Goal: Task Accomplishment & Management: Manage account settings

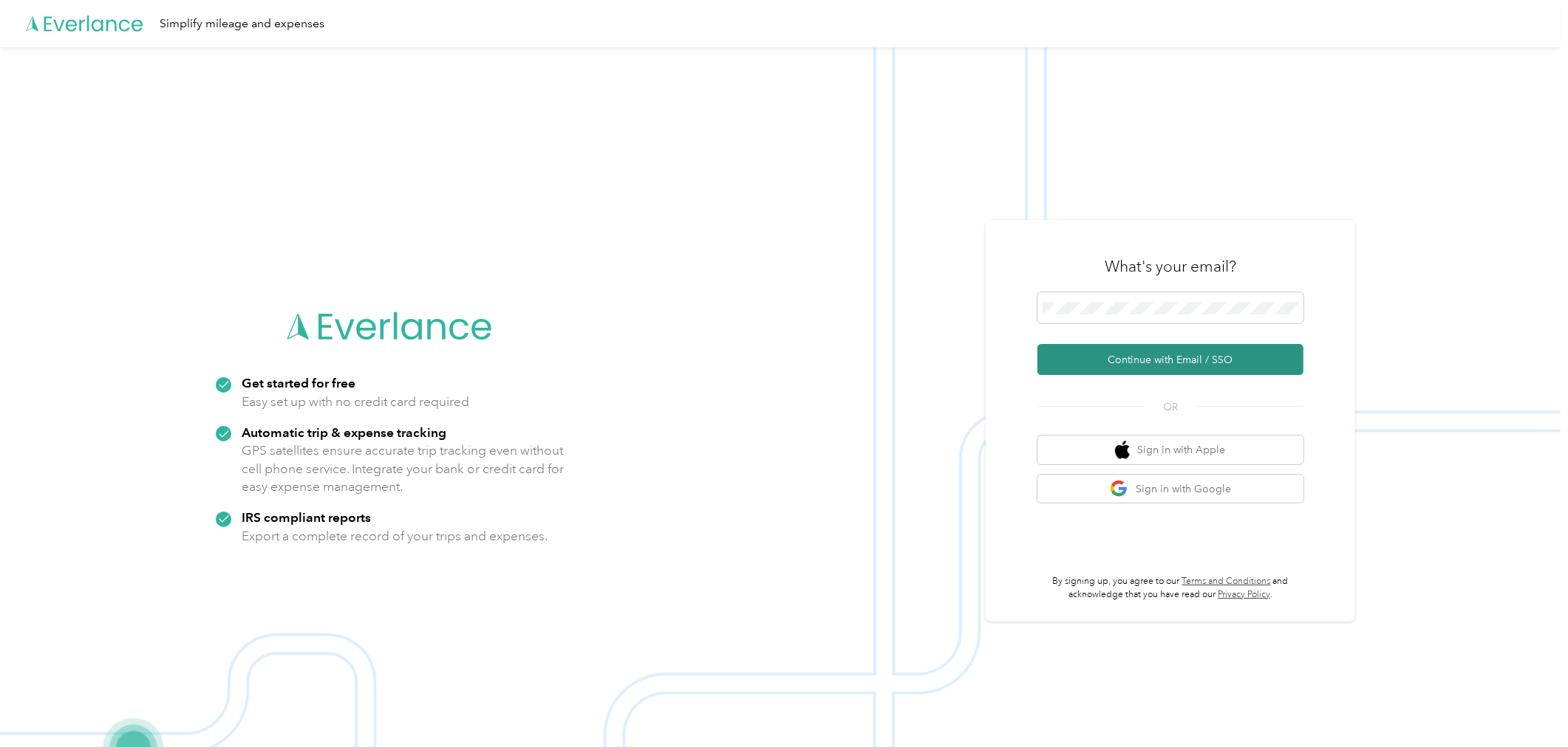
click at [1163, 362] on button "Continue with Email / SSO" at bounding box center [1170, 360] width 266 height 31
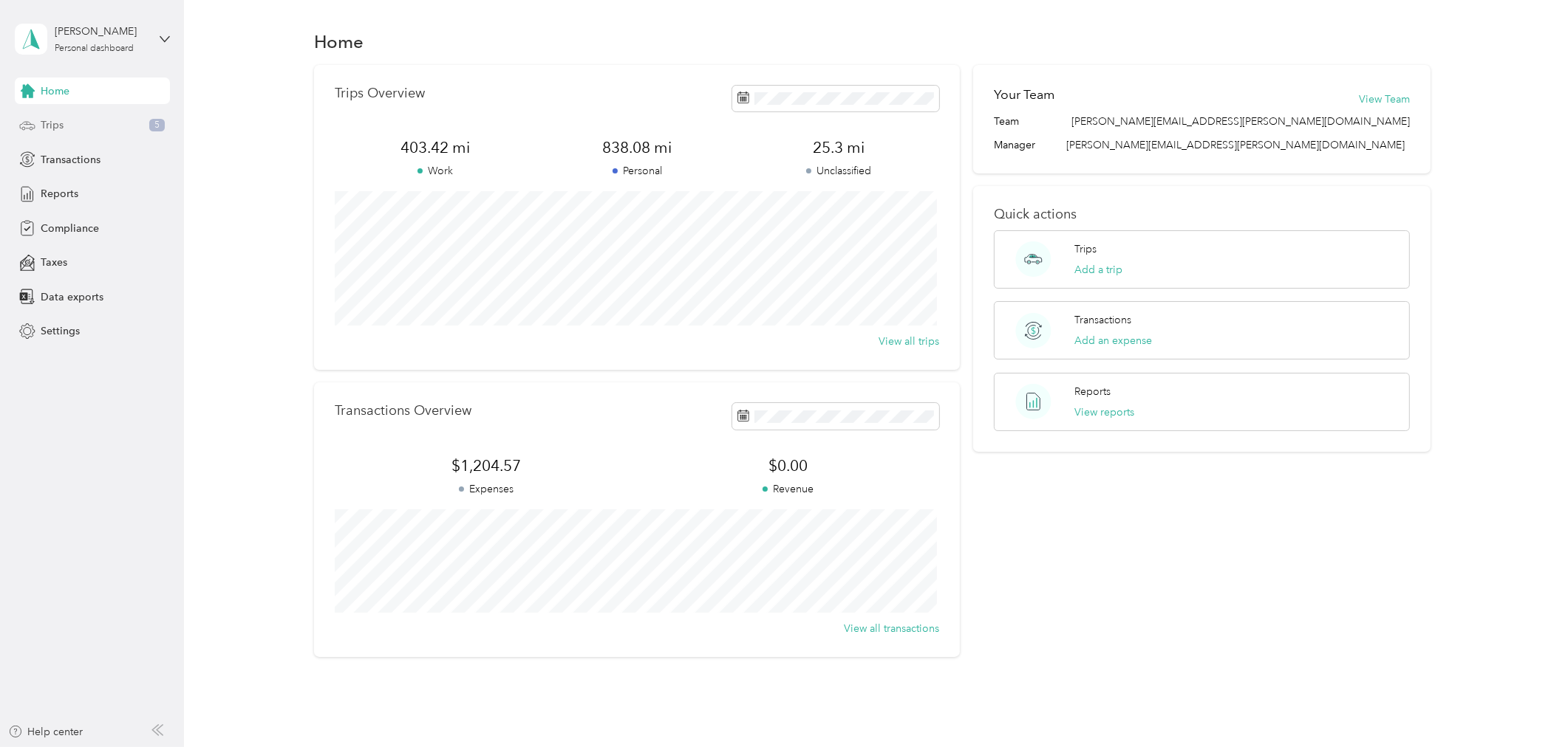
click at [69, 124] on div "Trips 5" at bounding box center [92, 125] width 155 height 26
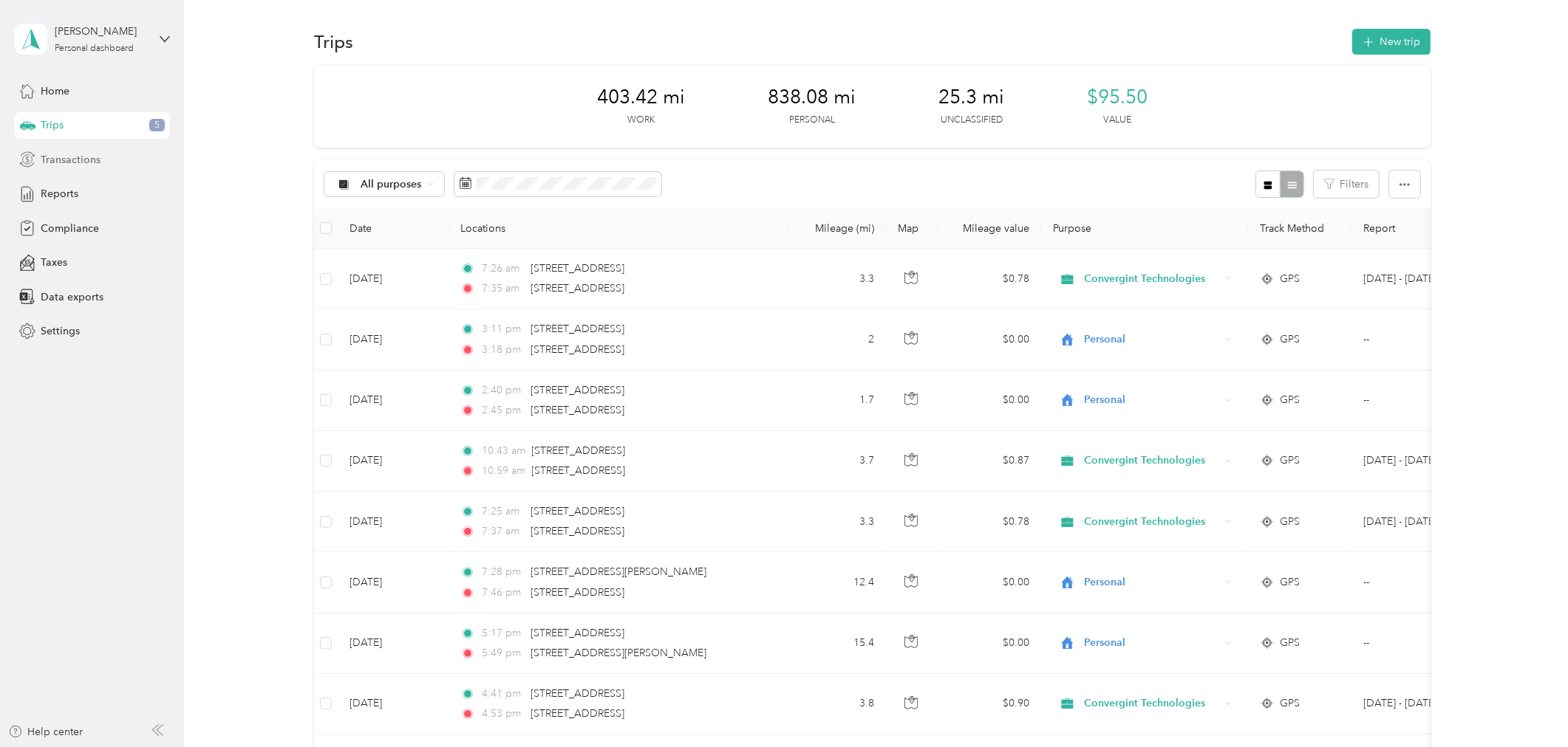
click at [62, 156] on span "Transactions" at bounding box center [69, 160] width 59 height 16
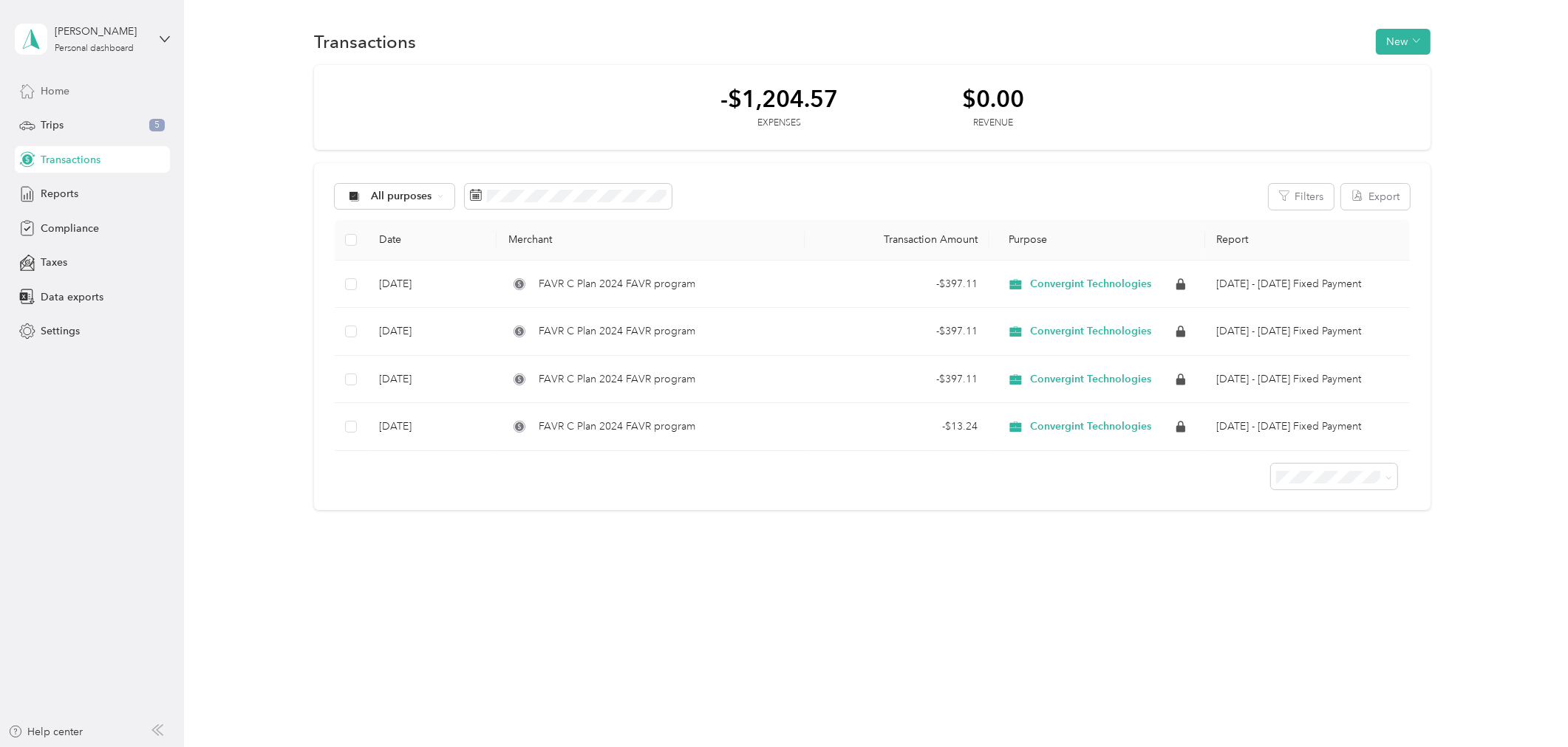
click at [62, 92] on span "Home" at bounding box center [55, 90] width 29 height 16
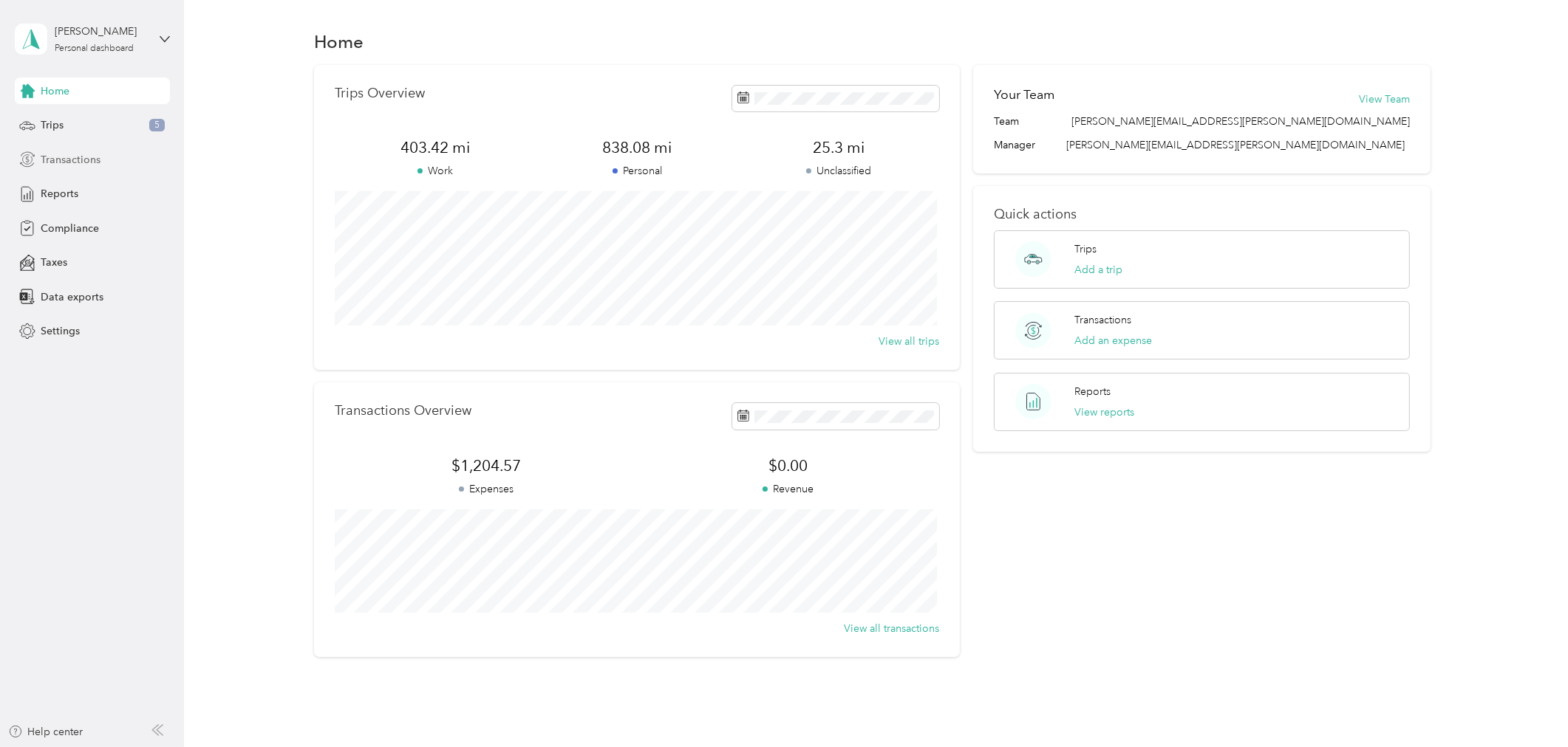
click at [47, 156] on span "Transactions" at bounding box center [69, 160] width 59 height 16
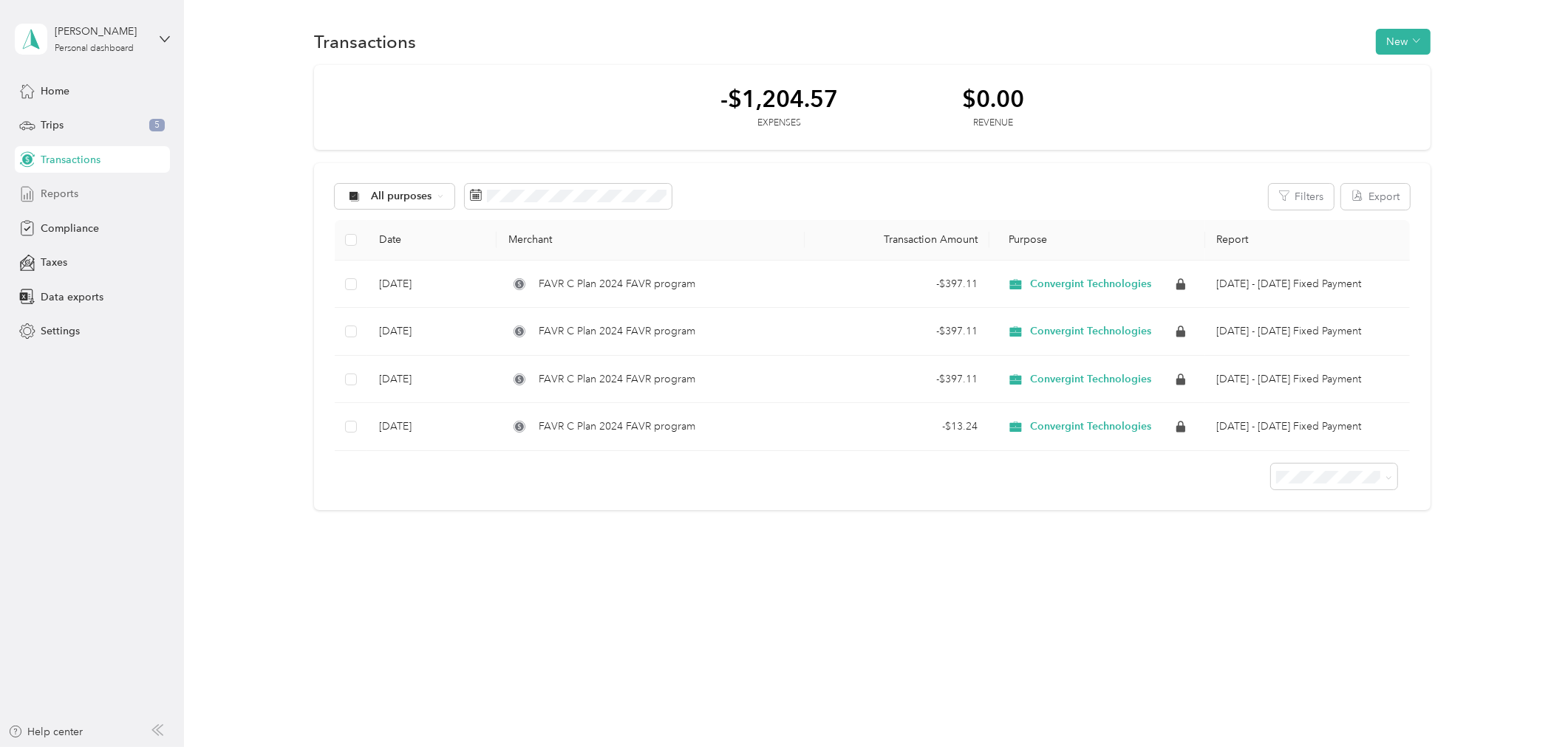
click at [45, 187] on span "Reports" at bounding box center [58, 194] width 37 height 16
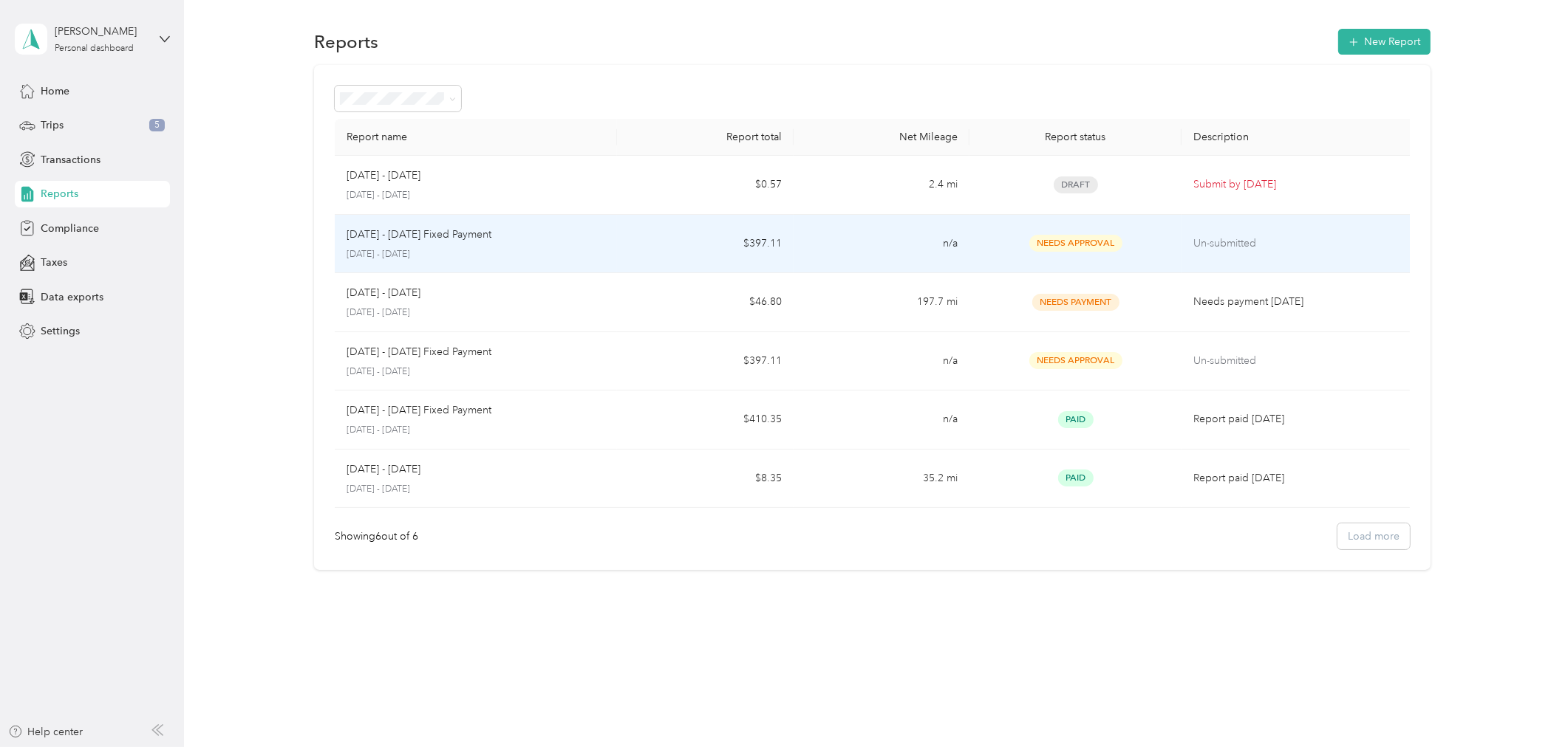
click at [1219, 244] on p "Un-submitted" at bounding box center [1298, 244] width 211 height 16
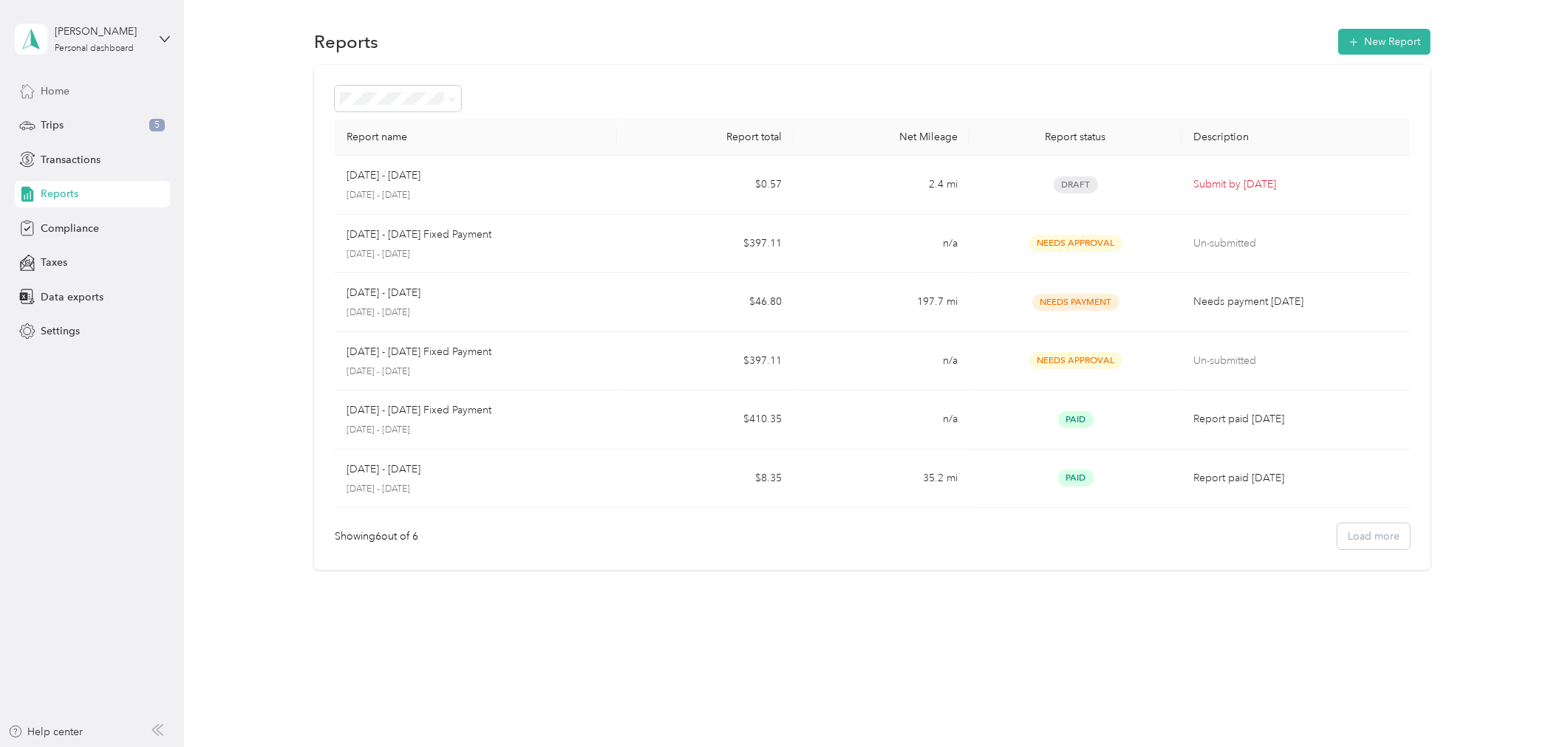
click at [53, 87] on span "Home" at bounding box center [55, 90] width 29 height 16
